Goal: Find specific page/section: Find specific page/section

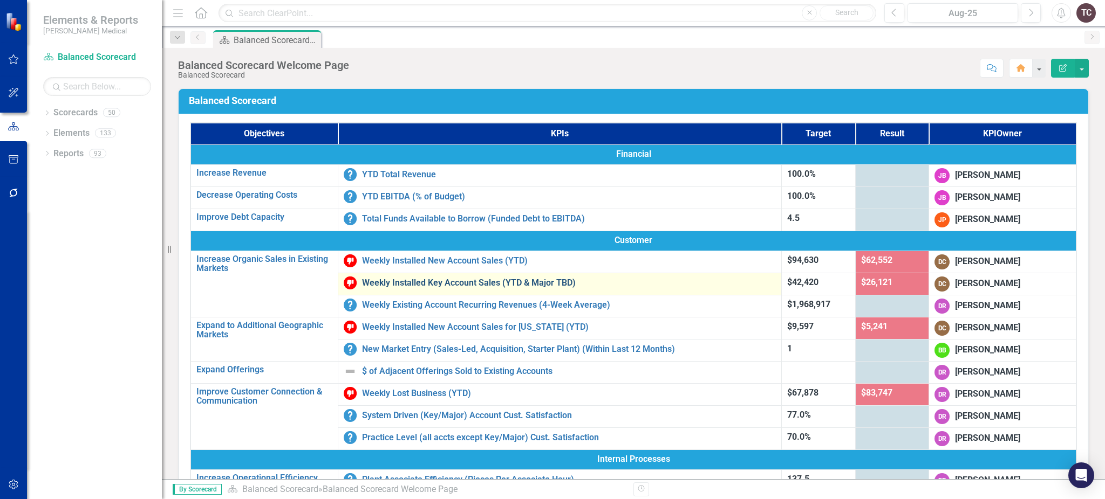
click at [496, 279] on link "Weekly Installed Key Account Sales (YTD & Major TBD)" at bounding box center [569, 283] width 414 height 10
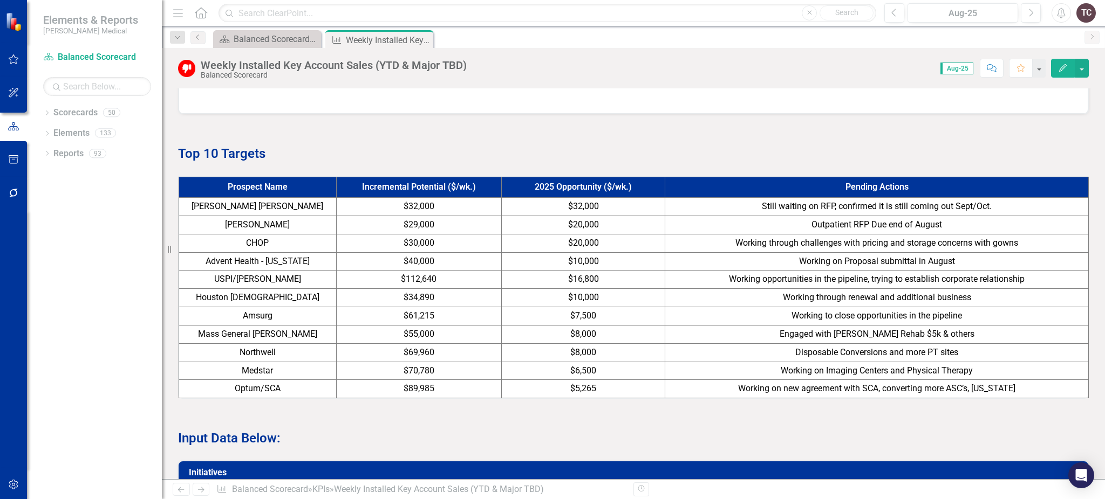
scroll to position [620, 0]
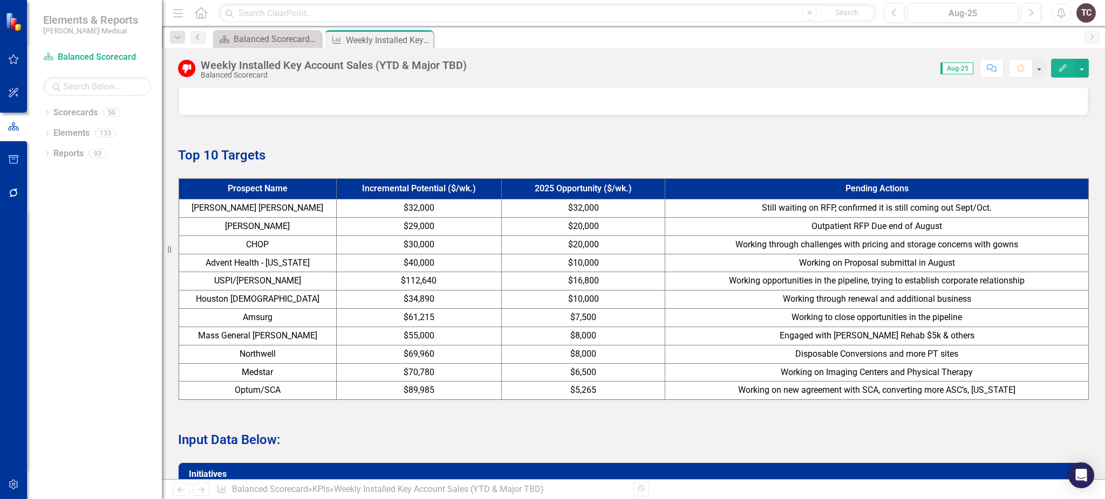
click at [683, 429] on p "Input Data Below:" at bounding box center [633, 439] width 910 height 20
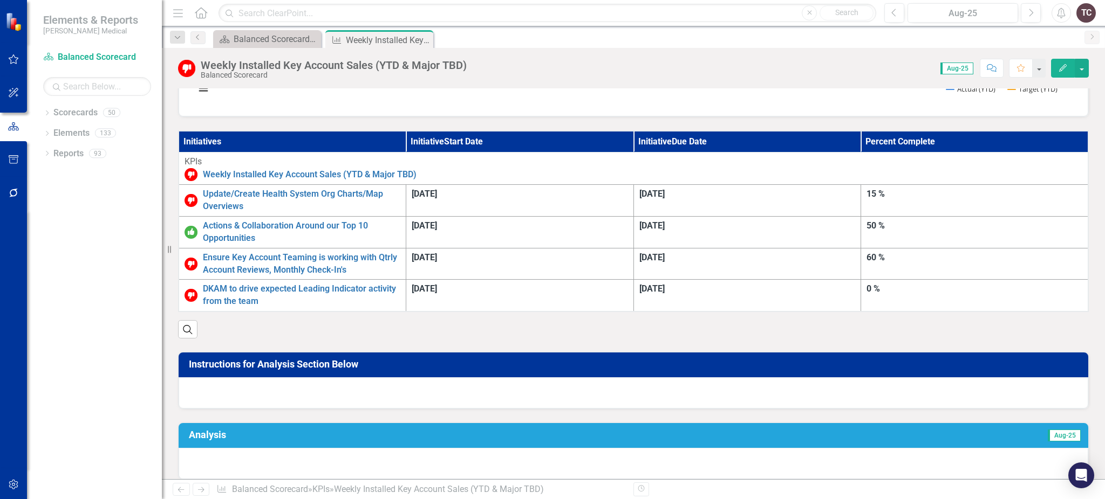
scroll to position [259, 0]
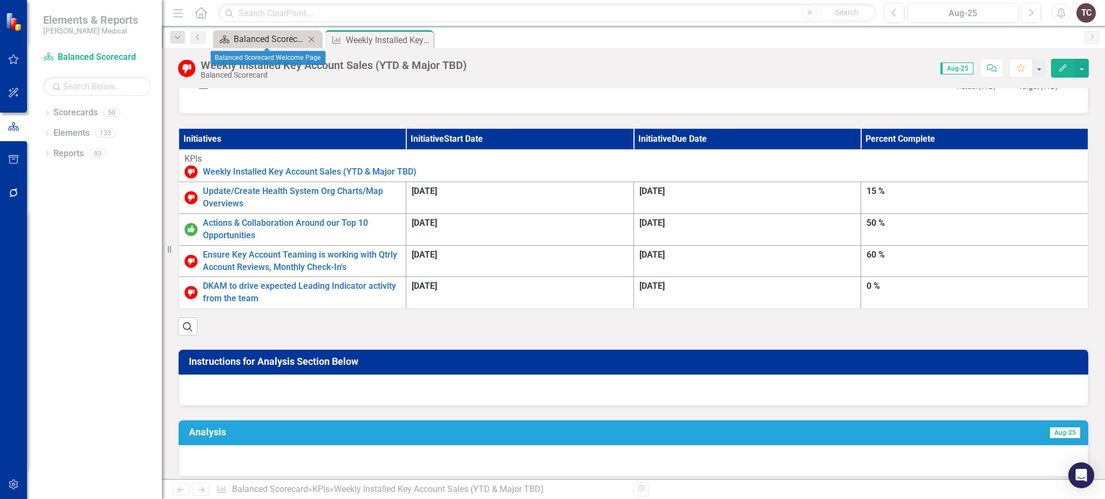
click at [279, 37] on div "Balanced Scorecard Welcome Page" at bounding box center [269, 38] width 71 height 13
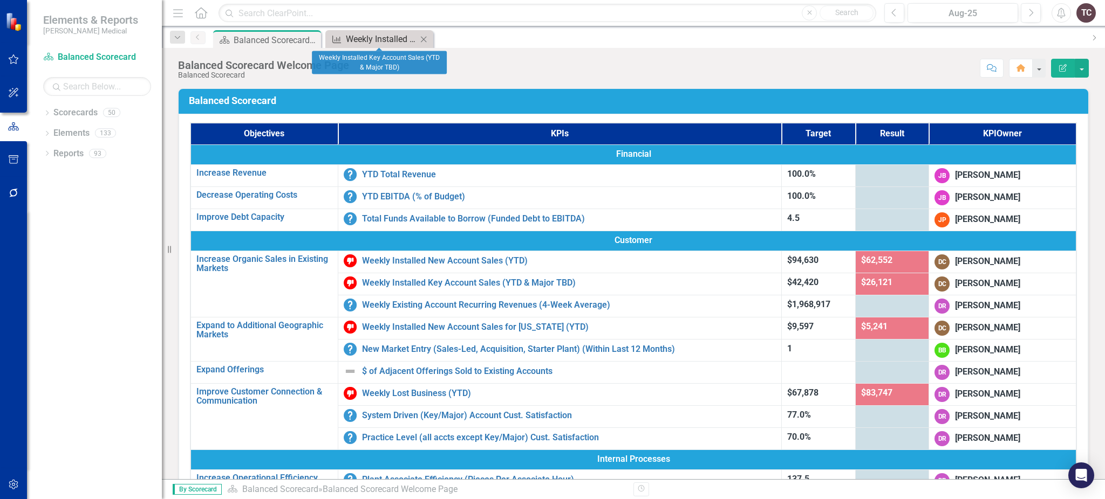
click at [365, 33] on div "Weekly Installed Key Account Sales (YTD & Major TBD)" at bounding box center [381, 38] width 71 height 13
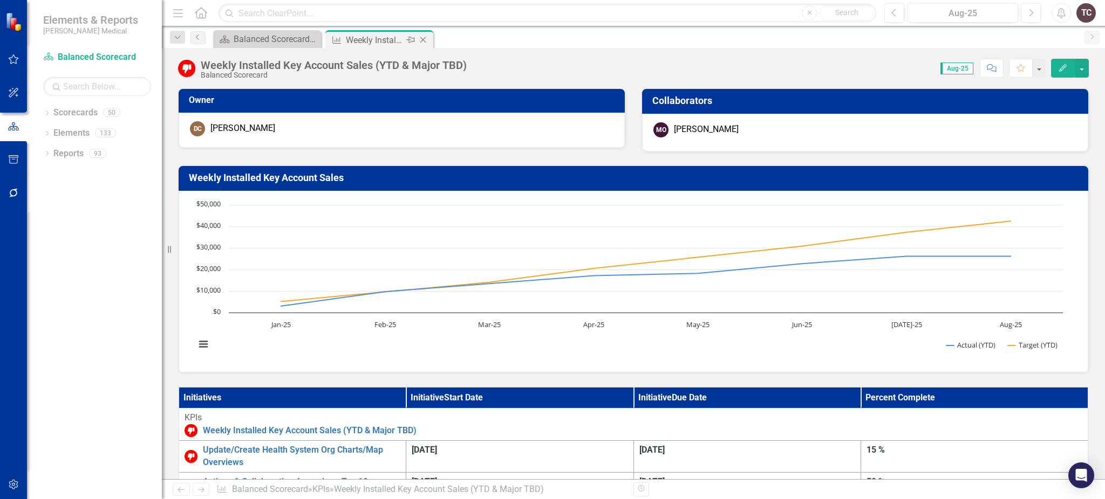
click at [425, 36] on icon "Close" at bounding box center [422, 40] width 11 height 9
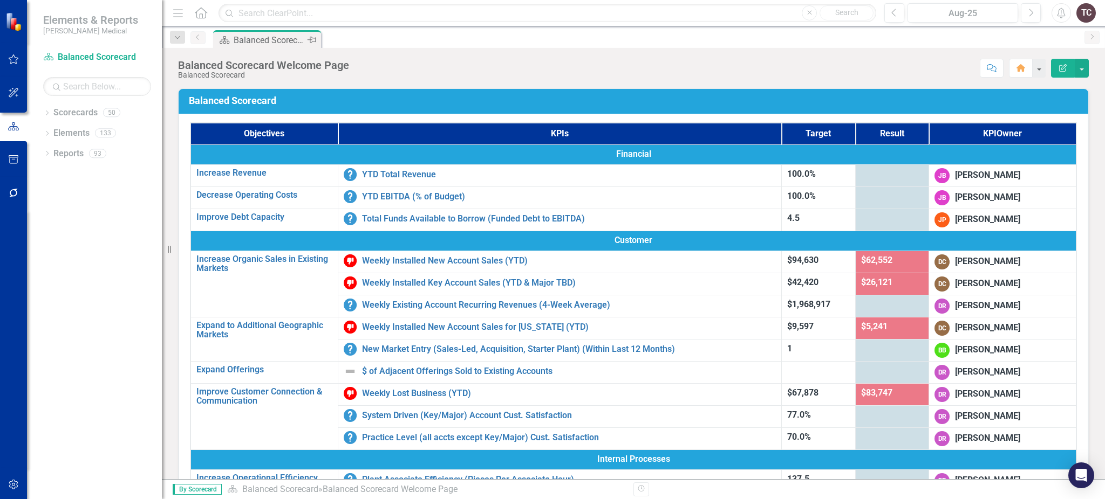
click at [284, 40] on div "Balanced Scorecard Welcome Page" at bounding box center [269, 39] width 71 height 13
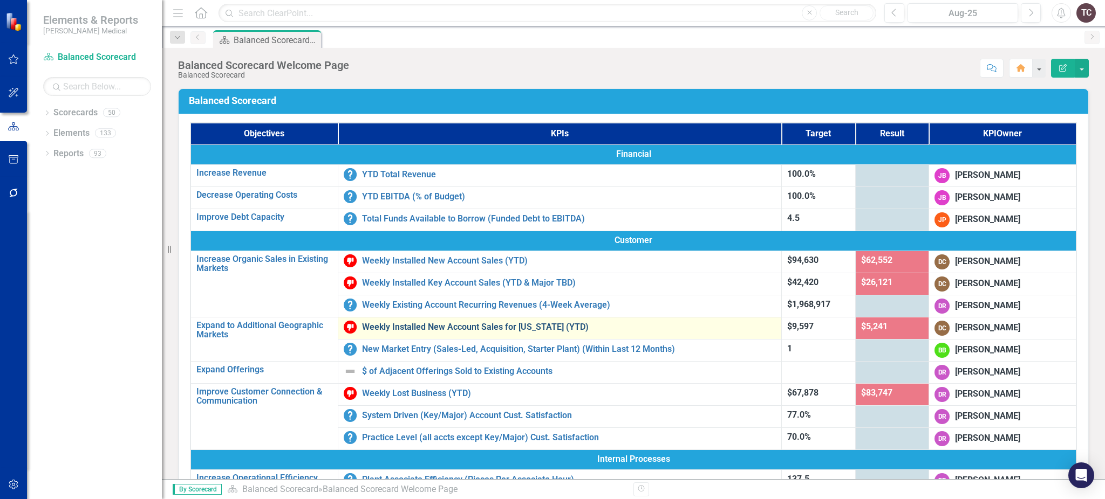
click at [551, 323] on link "Weekly Installed New Account Sales for [US_STATE] (YTD)" at bounding box center [569, 328] width 414 height 10
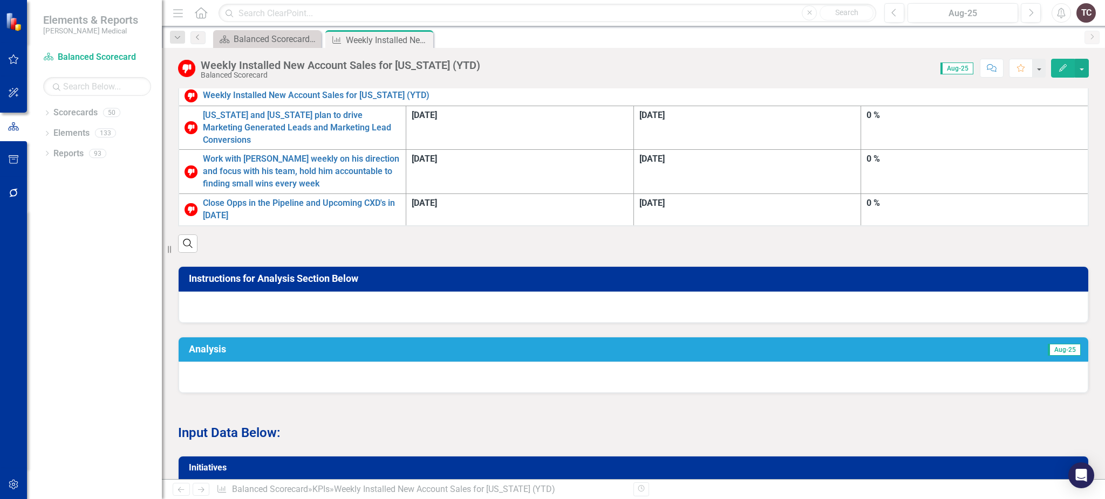
scroll to position [684, 0]
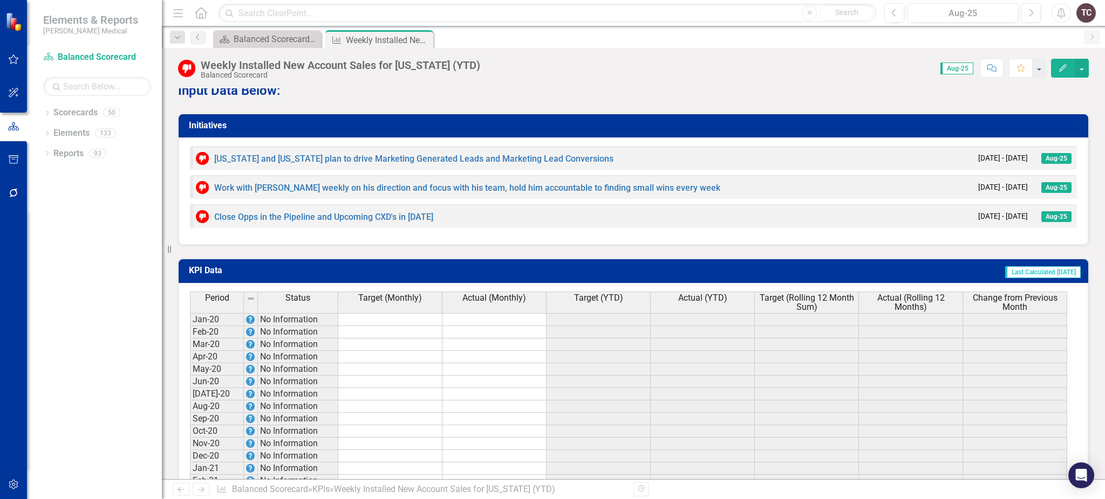
click at [1102, 61] on div "Weekly Installed New Account Sales for [US_STATE] (YTD) Balanced Scorecard Scor…" at bounding box center [633, 64] width 943 height 32
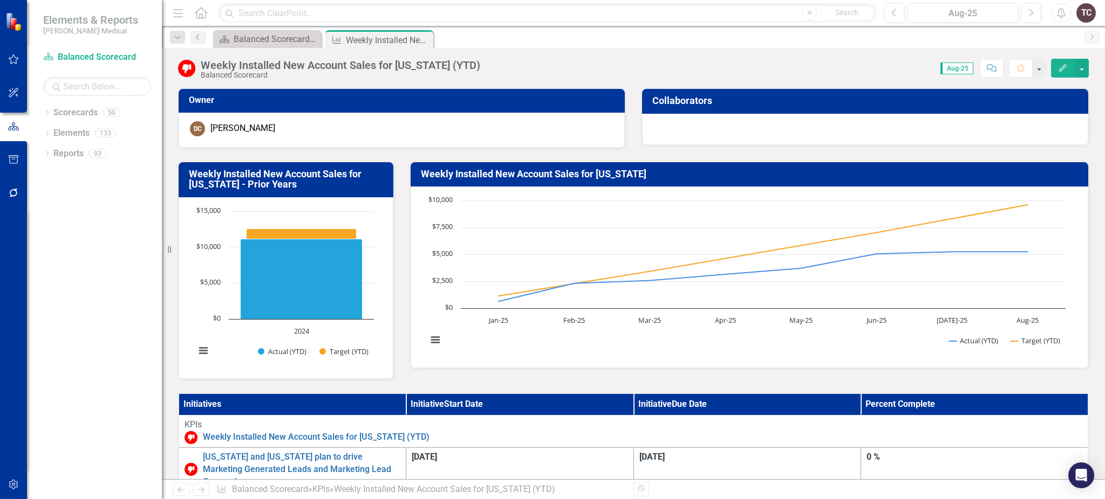
scroll to position [342, 0]
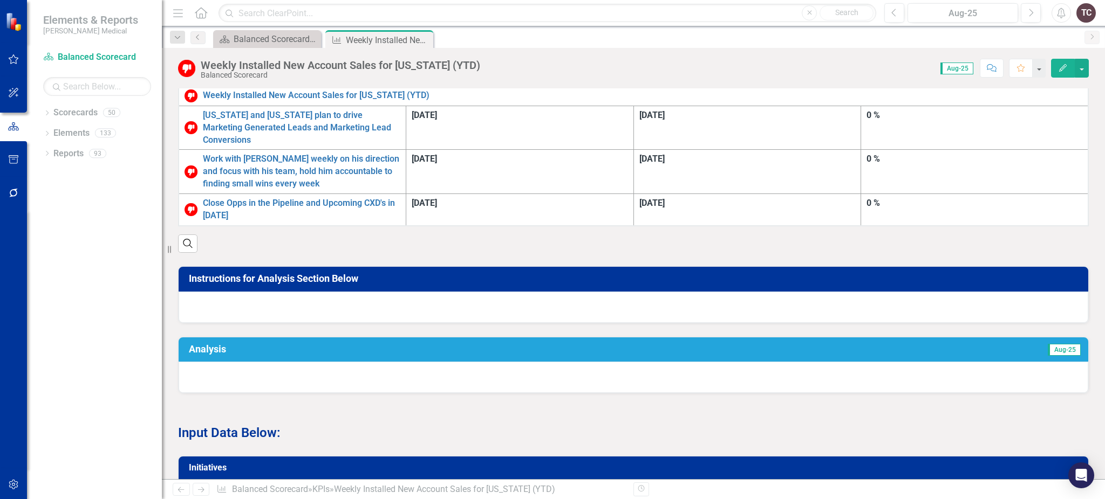
click at [1098, 78] on div "Weekly Installed New Account Sales for [US_STATE] (YTD) Balanced Scorecard Scor…" at bounding box center [633, 64] width 943 height 32
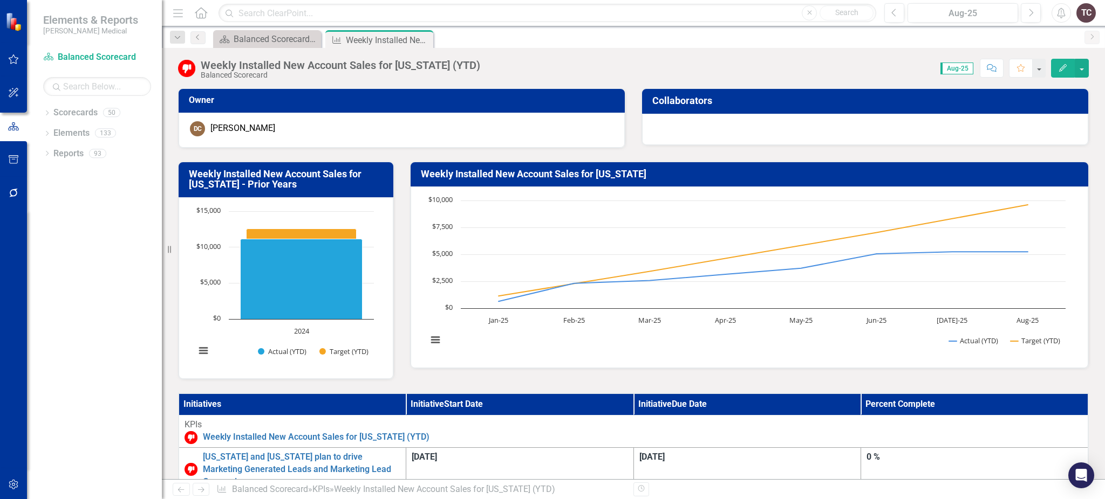
click at [1102, 72] on div "Weekly Installed New Account Sales for [US_STATE] (YTD) Balanced Scorecard Scor…" at bounding box center [633, 64] width 943 height 32
